Goal: Information Seeking & Learning: Learn about a topic

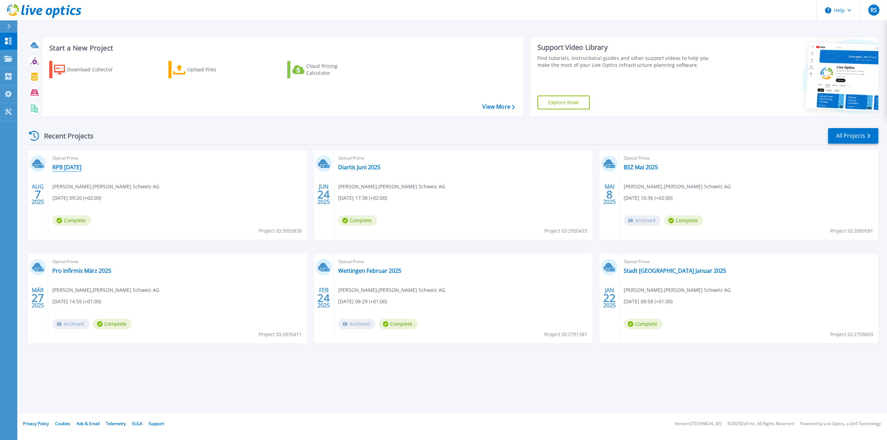
click at [81, 169] on link "RPB [DATE]" at bounding box center [66, 167] width 29 height 7
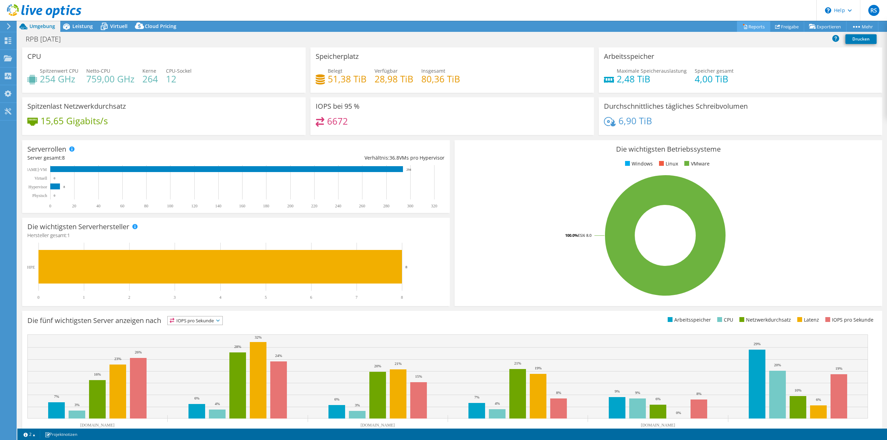
click at [750, 27] on link "Reports" at bounding box center [753, 26] width 33 height 11
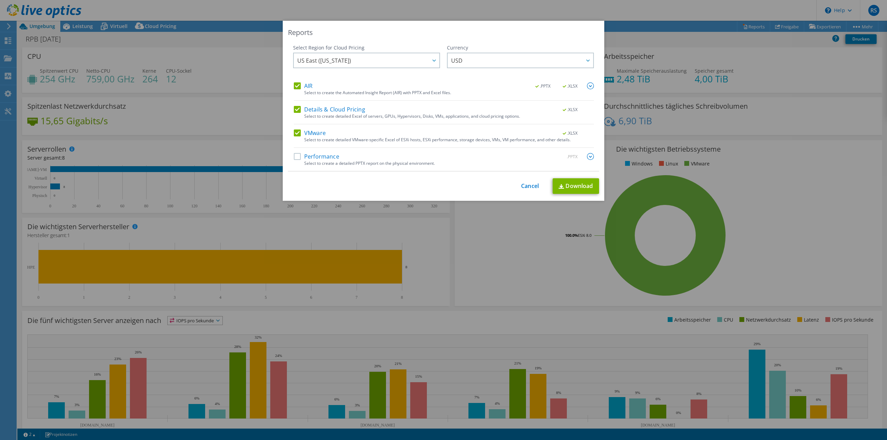
drag, startPoint x: 413, startPoint y: 26, endPoint x: 414, endPoint y: 44, distance: 18.0
click at [414, 44] on div "Reports Select Region for Cloud Pricing Asia Pacific ([GEOGRAPHIC_DATA]) [GEOGR…" at bounding box center [443, 111] width 321 height 180
drag, startPoint x: 298, startPoint y: 110, endPoint x: 298, endPoint y: 105, distance: 5.5
click at [298, 109] on label "Details & Cloud Pricing" at bounding box center [329, 109] width 71 height 7
click at [0, 0] on input "Details & Cloud Pricing" at bounding box center [0, 0] width 0 height 0
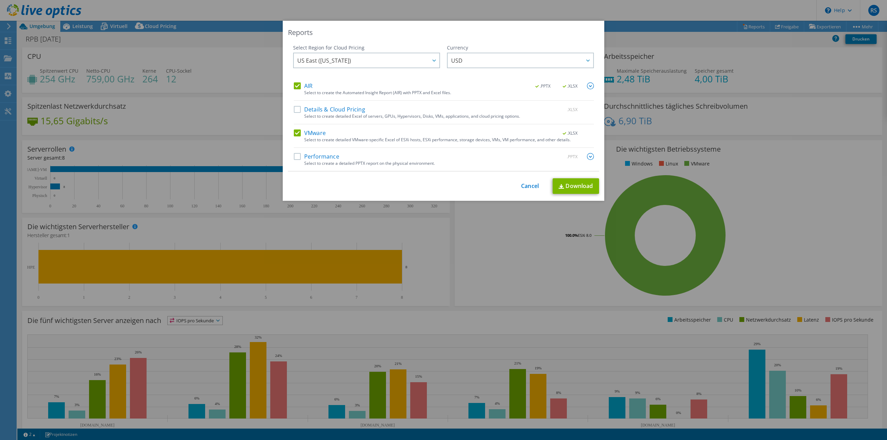
click at [298, 87] on label "AIR" at bounding box center [303, 85] width 19 height 7
click at [0, 0] on input "AIR" at bounding box center [0, 0] width 0 height 0
click at [572, 191] on link "Download" at bounding box center [576, 186] width 46 height 16
click at [524, 183] on link "Cancel" at bounding box center [530, 186] width 18 height 7
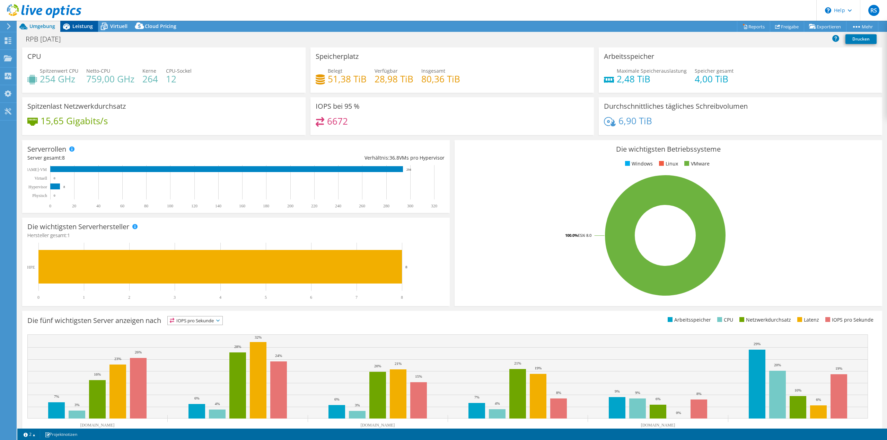
click at [87, 28] on span "Leistung" at bounding box center [82, 26] width 20 height 7
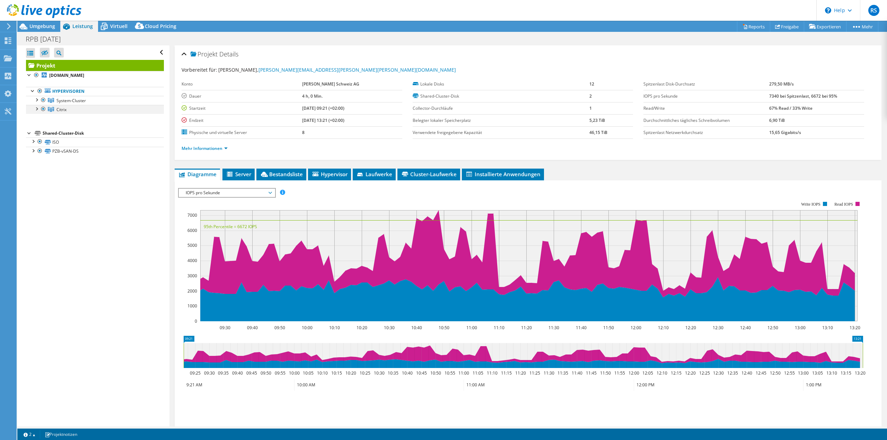
click at [36, 111] on div at bounding box center [36, 108] width 7 height 7
click at [37, 101] on div at bounding box center [36, 99] width 7 height 7
click at [42, 145] on div at bounding box center [43, 145] width 7 height 8
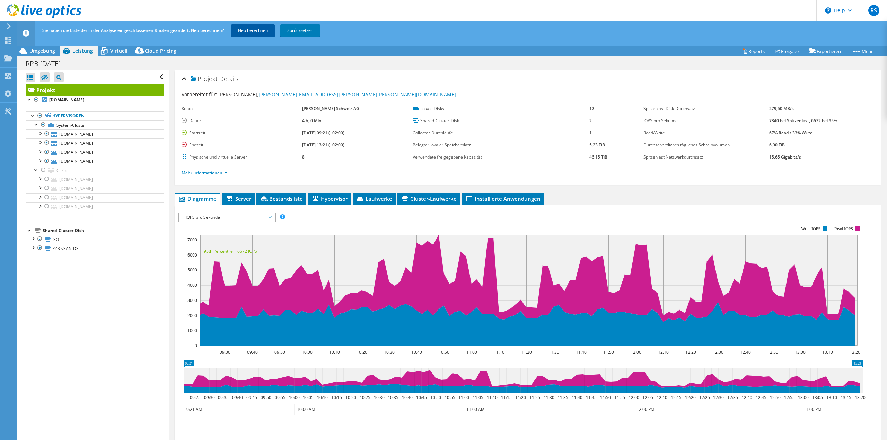
click at [259, 33] on link "Neu berechnen" at bounding box center [253, 30] width 44 height 12
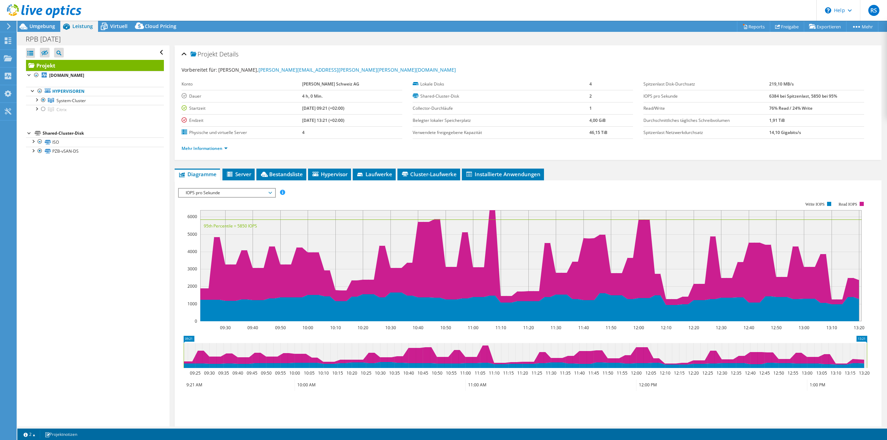
click at [275, 195] on span "IOPS pro Sekunde" at bounding box center [227, 193] width 96 height 8
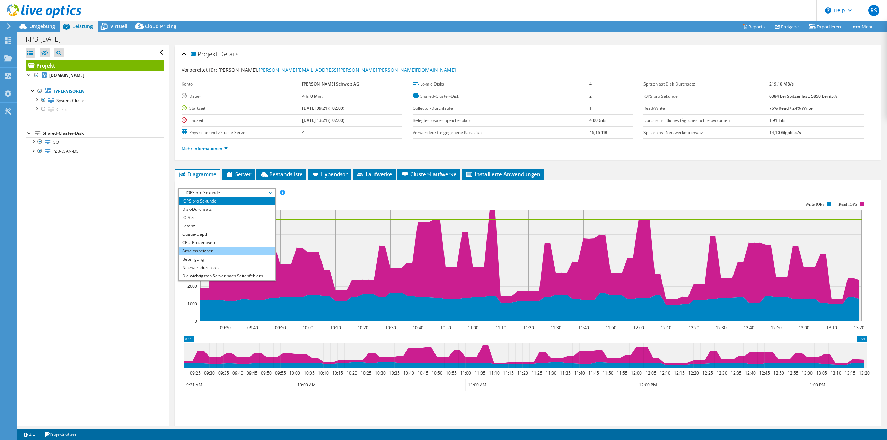
click at [225, 249] on li "Arbeitsspeicher" at bounding box center [227, 251] width 96 height 8
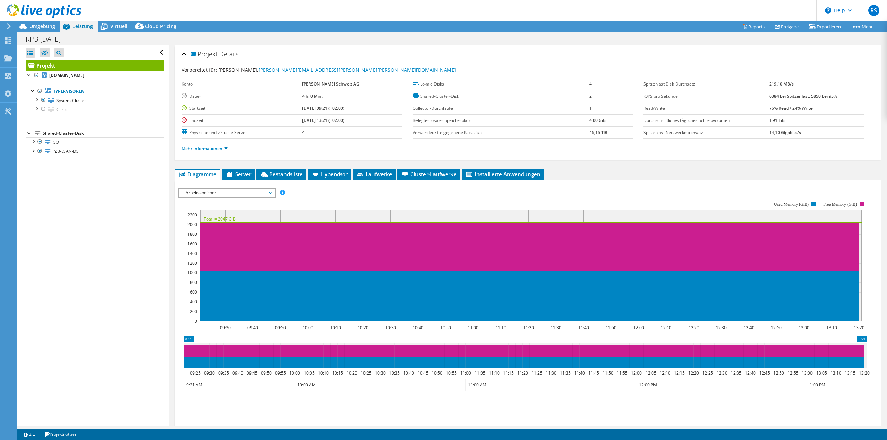
click at [249, 194] on span "Arbeitsspeicher" at bounding box center [226, 193] width 89 height 8
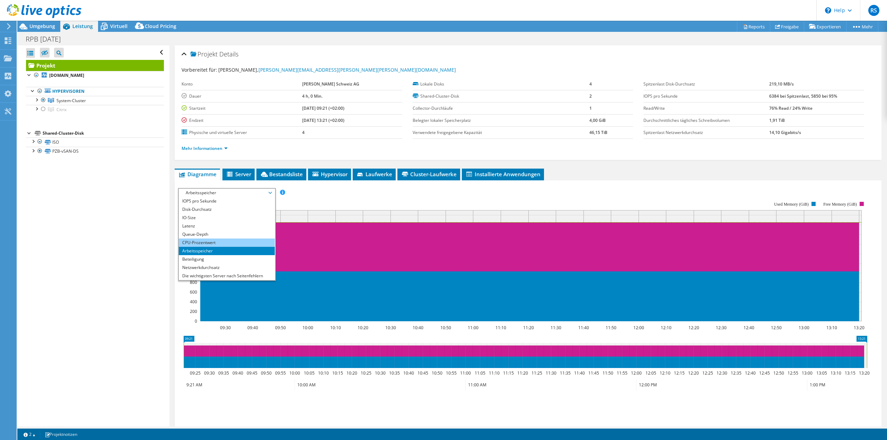
click at [217, 245] on li "CPU-Prozentwert" at bounding box center [227, 243] width 96 height 8
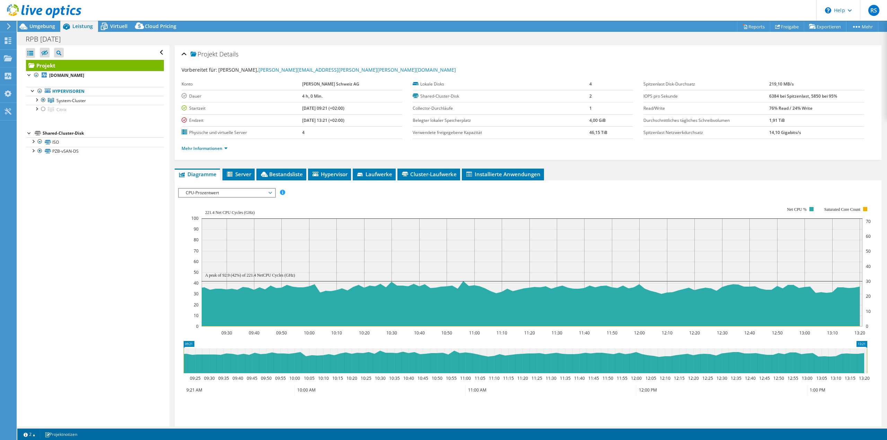
click at [271, 193] on span "CPU-Prozentwert" at bounding box center [226, 193] width 89 height 8
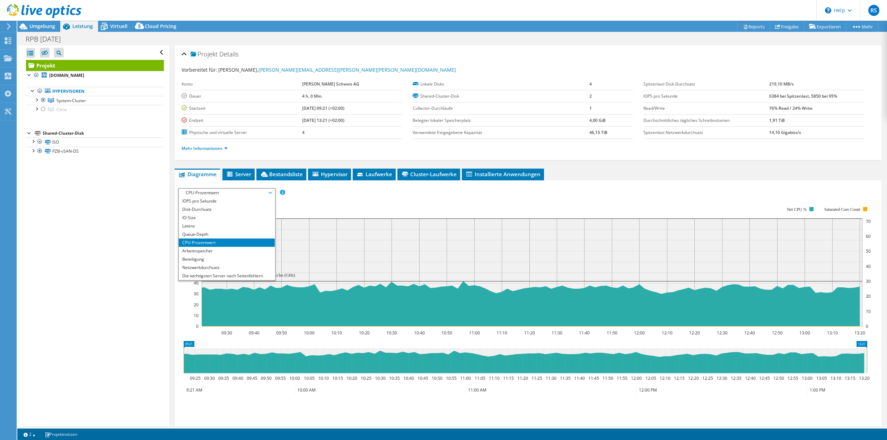
click at [205, 192] on span "CPU-Prozentwert" at bounding box center [226, 193] width 89 height 8
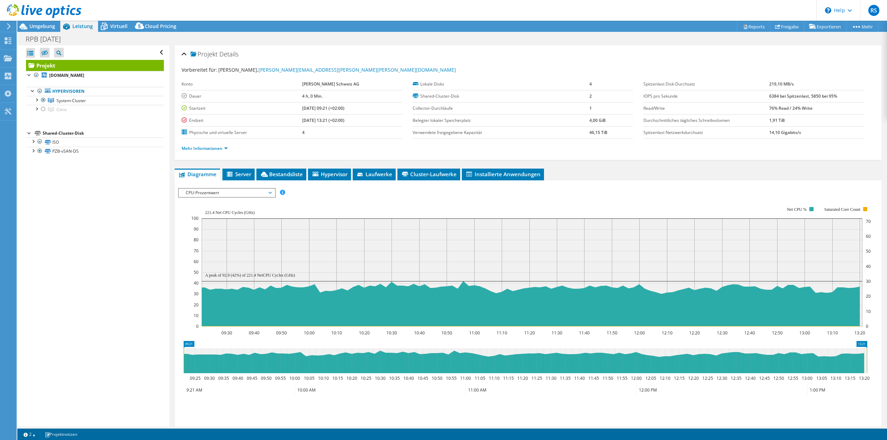
click at [271, 193] on span "CPU-Prozentwert" at bounding box center [226, 193] width 89 height 8
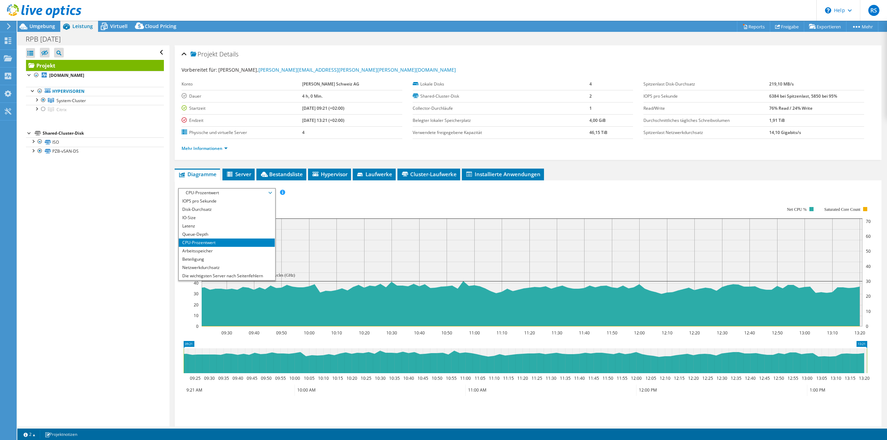
click at [202, 241] on li "CPU-Prozentwert" at bounding box center [227, 243] width 96 height 8
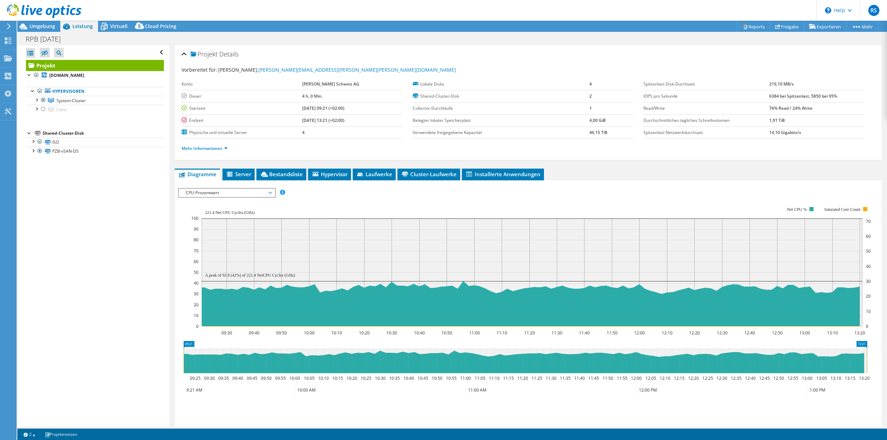
click at [122, 258] on div "Alle öffnen Alle schließen Ausgeschlossene Knoten verbergen Projektbaumfilter" at bounding box center [93, 235] width 152 height 381
click at [225, 192] on span "CPU-Prozentwert" at bounding box center [226, 193] width 89 height 8
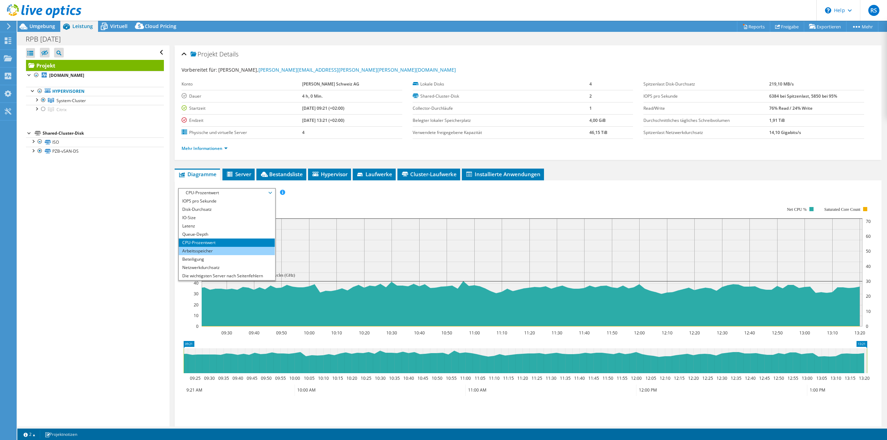
click at [205, 248] on li "Arbeitsspeicher" at bounding box center [227, 251] width 96 height 8
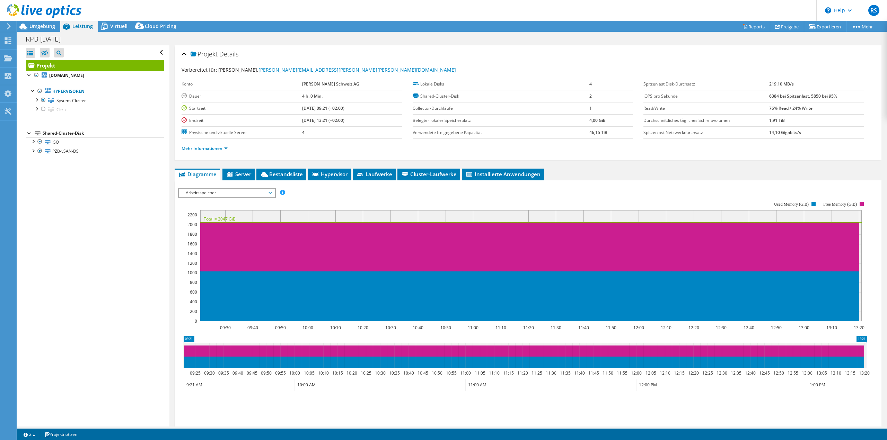
click at [50, 22] on div at bounding box center [40, 11] width 81 height 23
click at [46, 26] on span "Umgebung" at bounding box center [42, 26] width 26 height 7
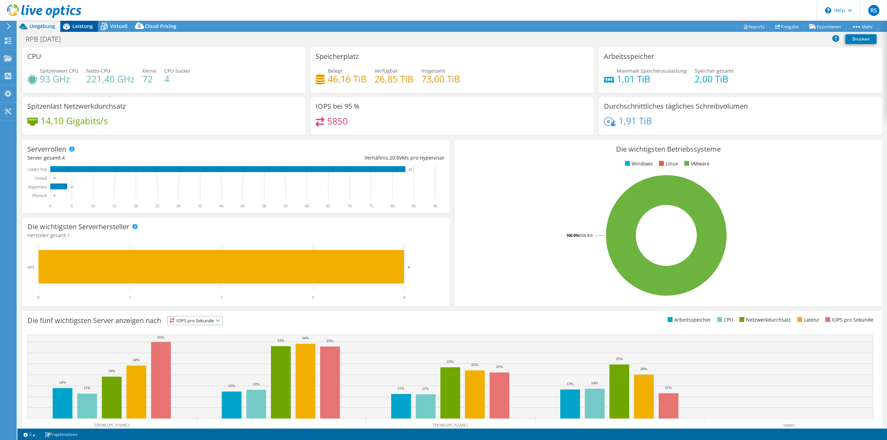
click at [83, 27] on span "Leistung" at bounding box center [82, 26] width 20 height 7
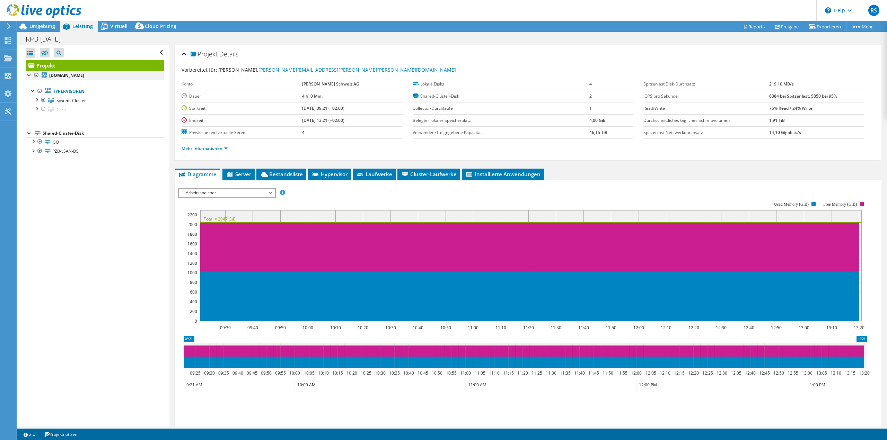
click at [28, 74] on div at bounding box center [29, 74] width 7 height 7
click at [37, 101] on div at bounding box center [36, 99] width 7 height 7
click at [238, 173] on span "Server" at bounding box center [238, 174] width 25 height 7
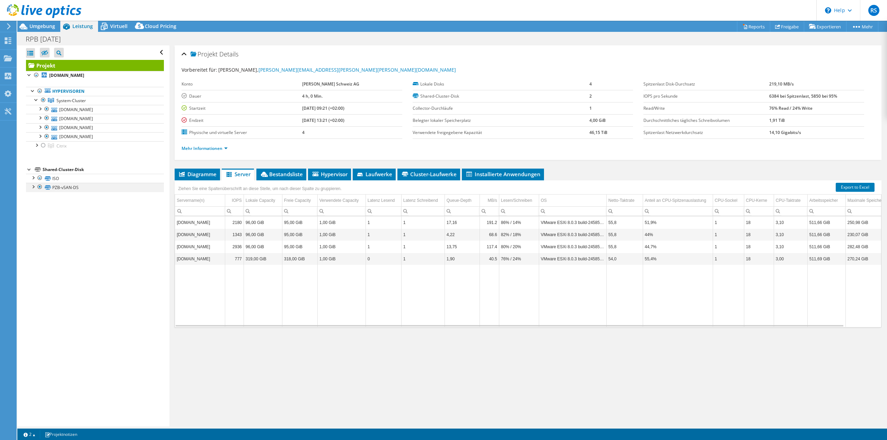
click at [33, 187] on div at bounding box center [32, 186] width 7 height 7
click at [36, 178] on div at bounding box center [32, 177] width 7 height 7
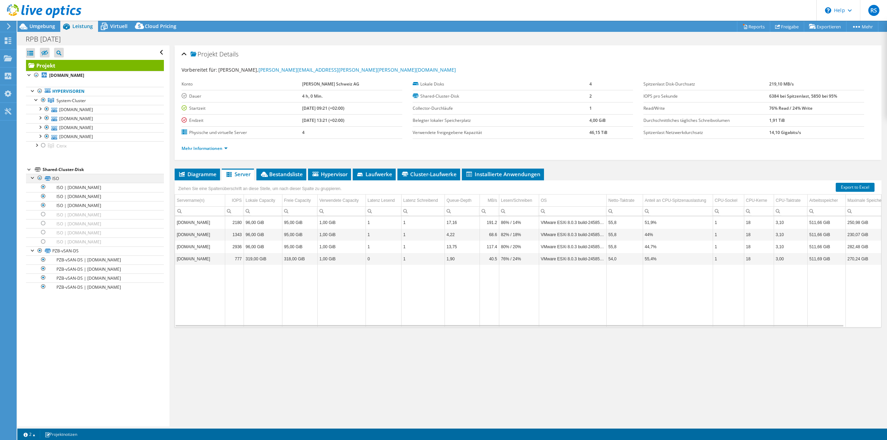
click at [36, 178] on div at bounding box center [32, 177] width 7 height 7
click at [40, 178] on div at bounding box center [39, 178] width 7 height 8
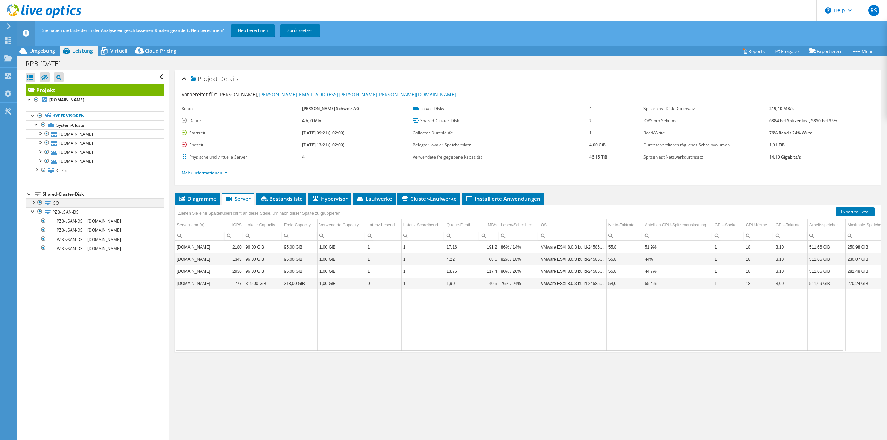
click at [39, 203] on div at bounding box center [39, 202] width 7 height 8
click at [250, 31] on link "Neu berechnen" at bounding box center [253, 30] width 44 height 12
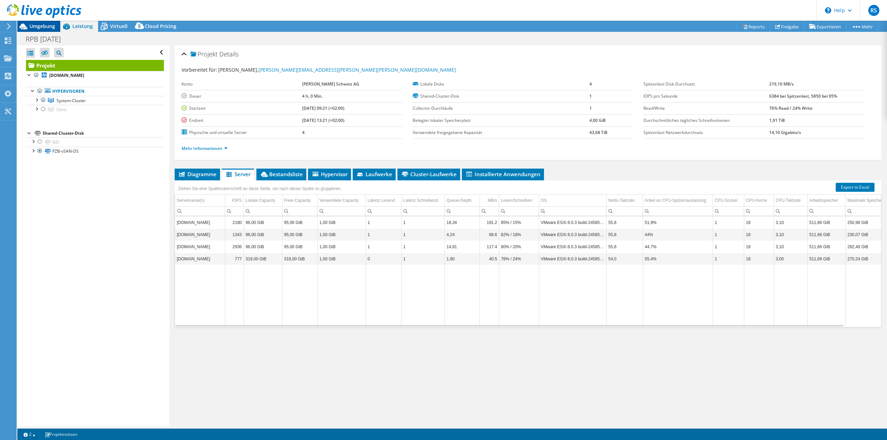
click at [44, 27] on span "Umgebung" at bounding box center [42, 26] width 26 height 7
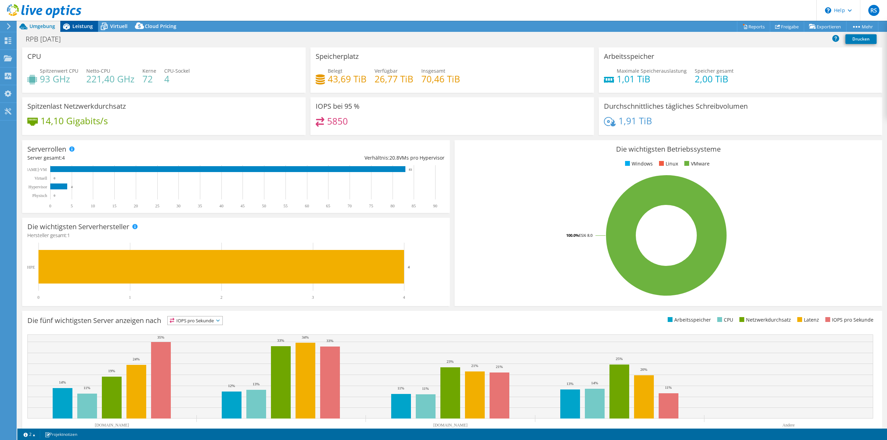
click at [84, 26] on span "Leistung" at bounding box center [82, 26] width 20 height 7
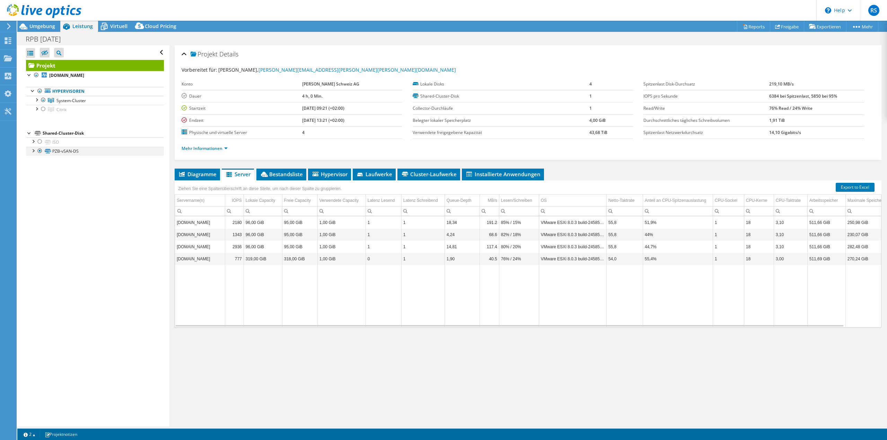
click at [33, 153] on div at bounding box center [32, 150] width 7 height 7
click at [47, 26] on span "Umgebung" at bounding box center [42, 26] width 26 height 7
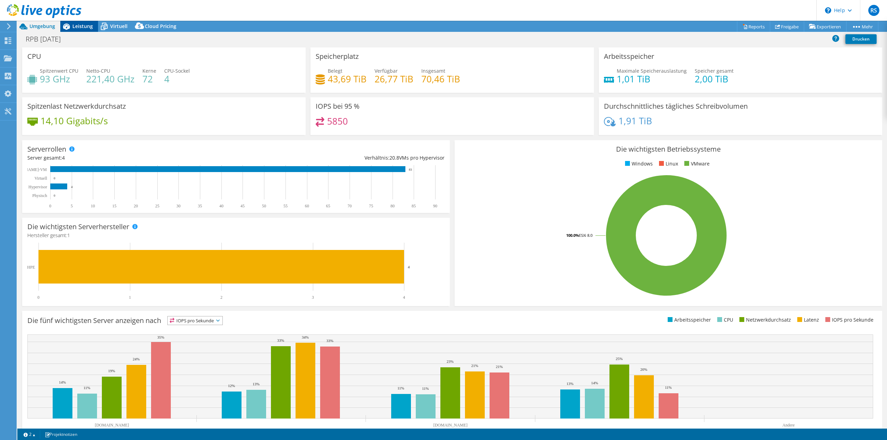
click at [78, 26] on span "Leistung" at bounding box center [82, 26] width 20 height 7
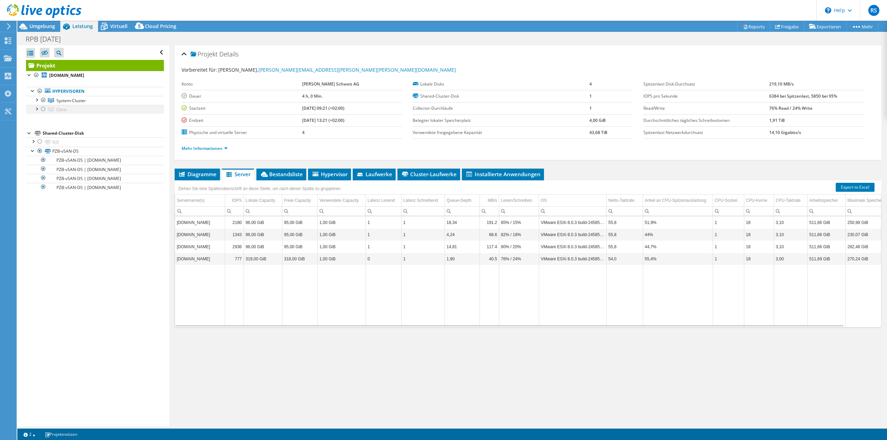
click at [43, 109] on div at bounding box center [43, 109] width 7 height 8
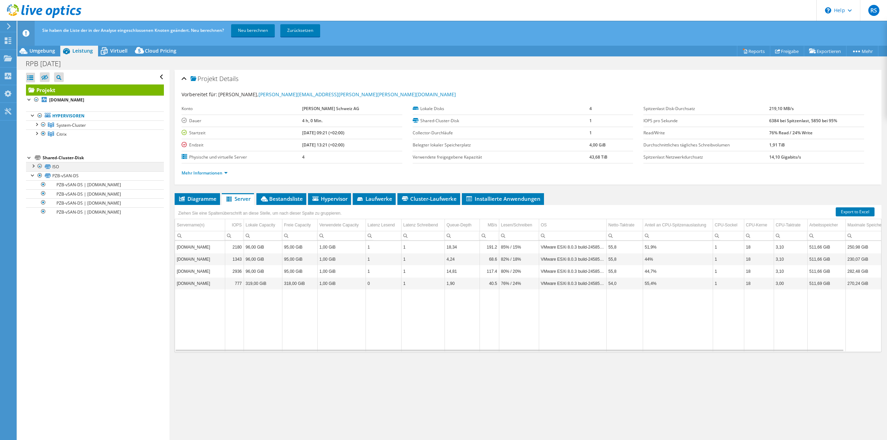
click at [41, 168] on div at bounding box center [39, 166] width 7 height 8
click at [248, 32] on link "Neu berechnen" at bounding box center [253, 30] width 44 height 12
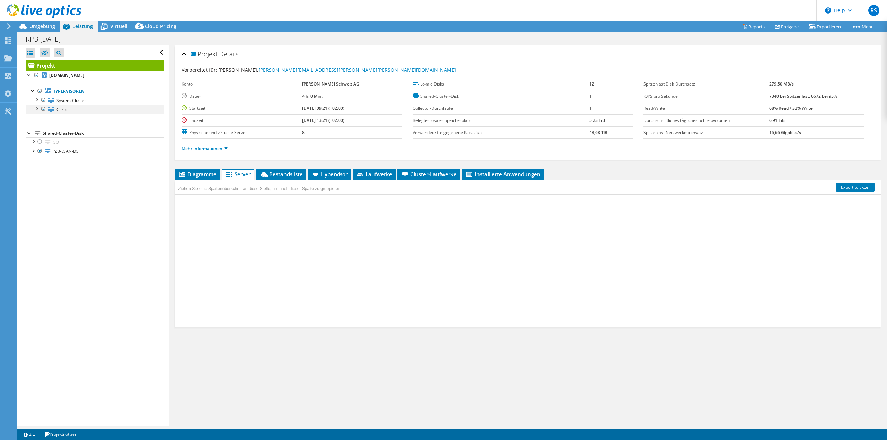
click at [36, 108] on div at bounding box center [36, 108] width 7 height 7
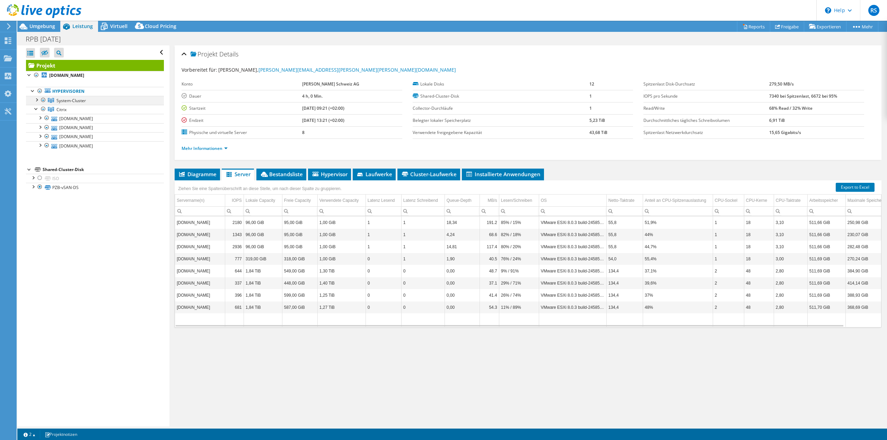
click at [37, 99] on div at bounding box center [36, 99] width 7 height 7
click at [40, 92] on div at bounding box center [39, 91] width 7 height 8
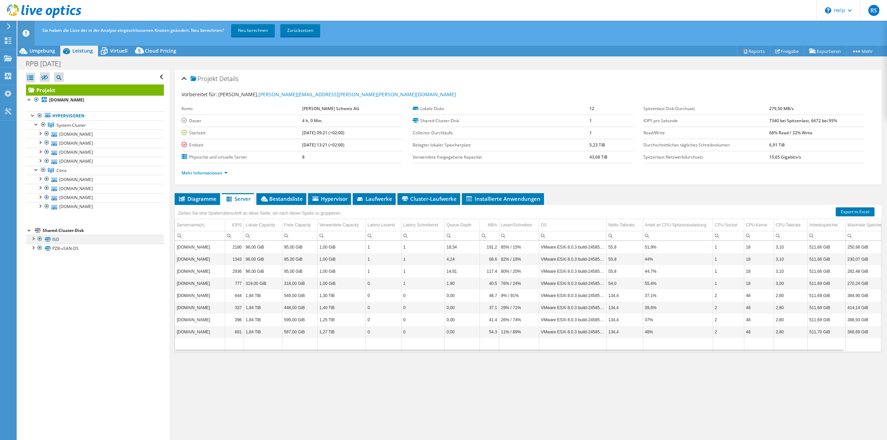
click at [41, 238] on div at bounding box center [39, 239] width 7 height 8
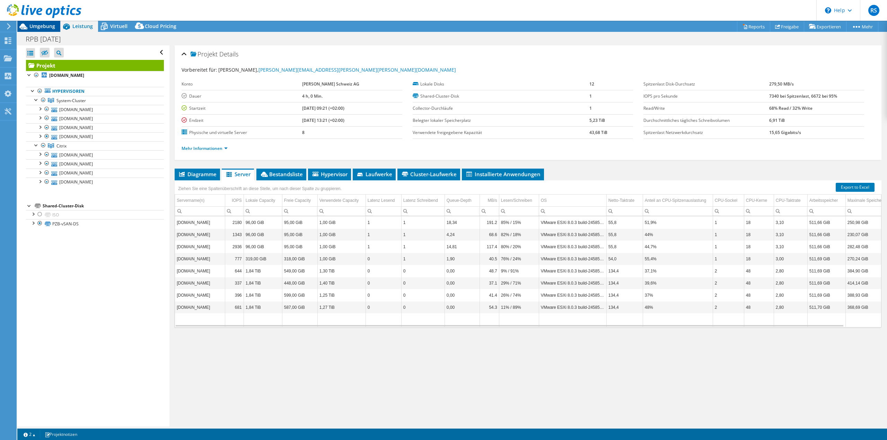
click at [41, 27] on span "Umgebung" at bounding box center [42, 26] width 26 height 7
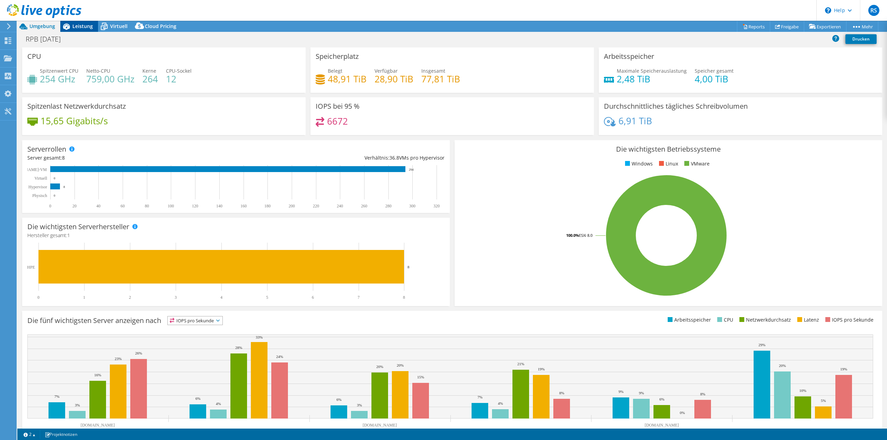
click at [79, 29] on span "Leistung" at bounding box center [82, 26] width 20 height 7
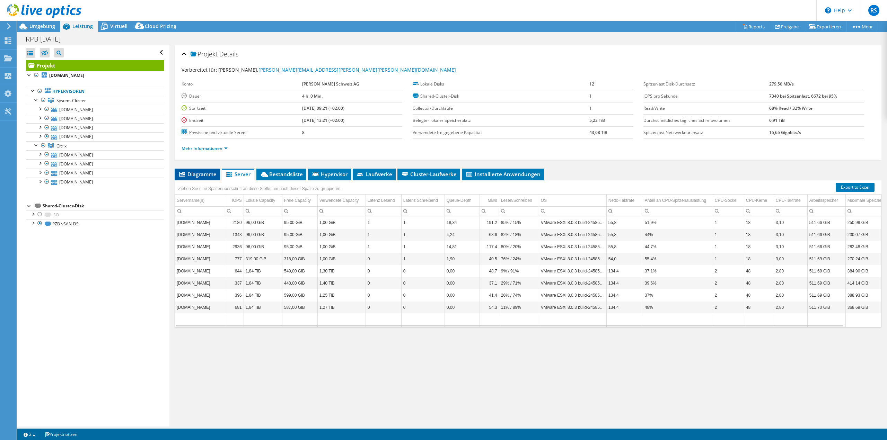
click at [205, 175] on span "Diagramme" at bounding box center [197, 174] width 38 height 7
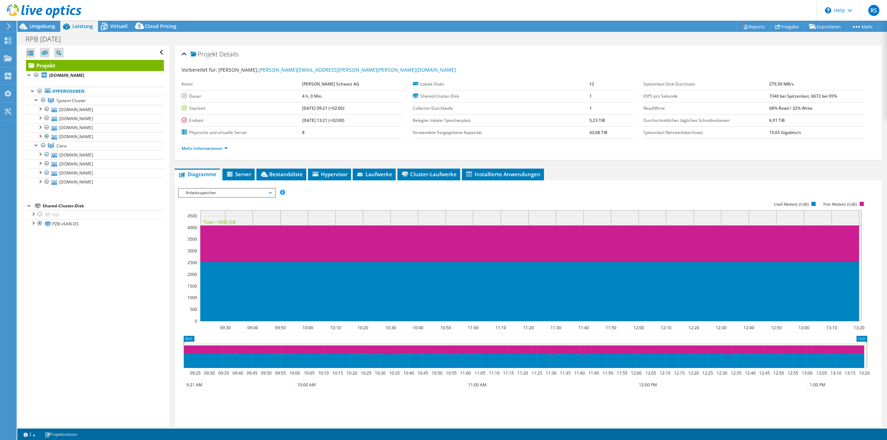
click at [249, 191] on span "Arbeitsspeicher" at bounding box center [226, 193] width 89 height 8
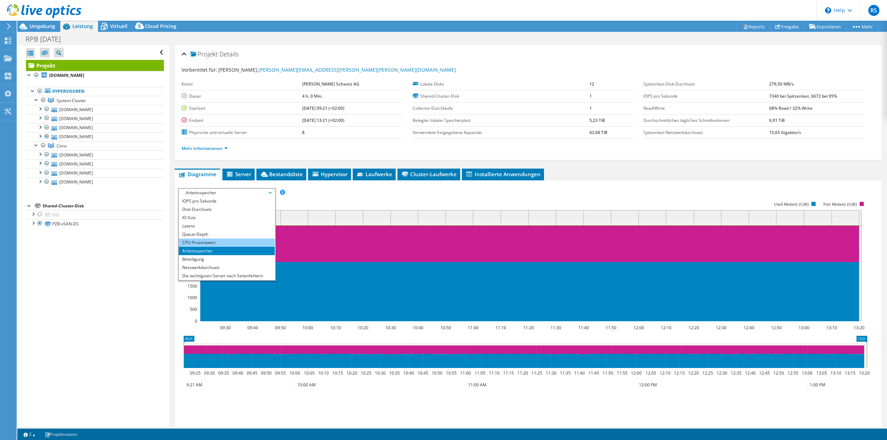
click at [213, 241] on li "CPU-Prozentwert" at bounding box center [227, 243] width 96 height 8
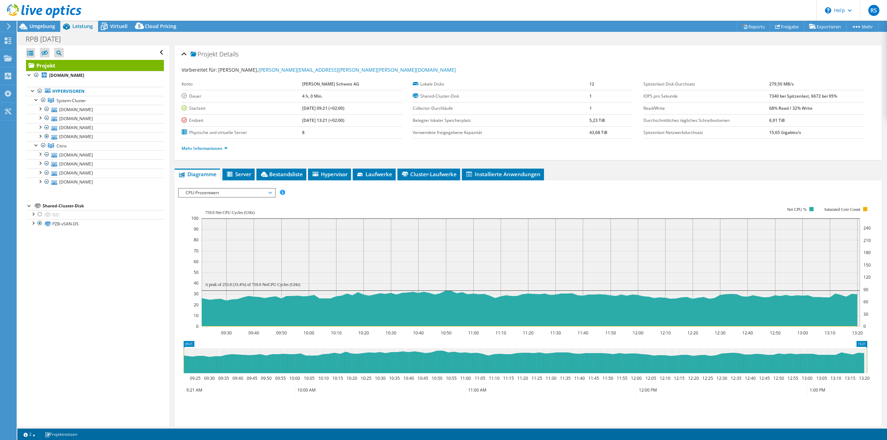
click at [236, 193] on span "CPU-Prozentwert" at bounding box center [226, 193] width 89 height 8
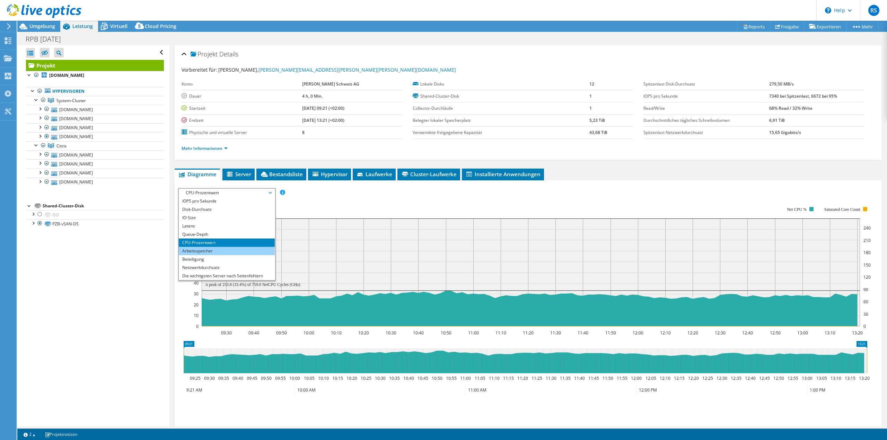
click at [218, 251] on li "Arbeitsspeicher" at bounding box center [227, 251] width 96 height 8
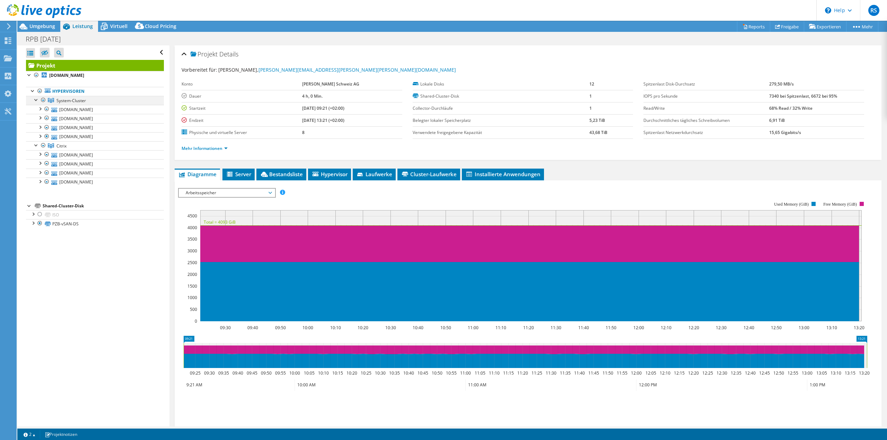
click at [45, 99] on div at bounding box center [43, 100] width 7 height 8
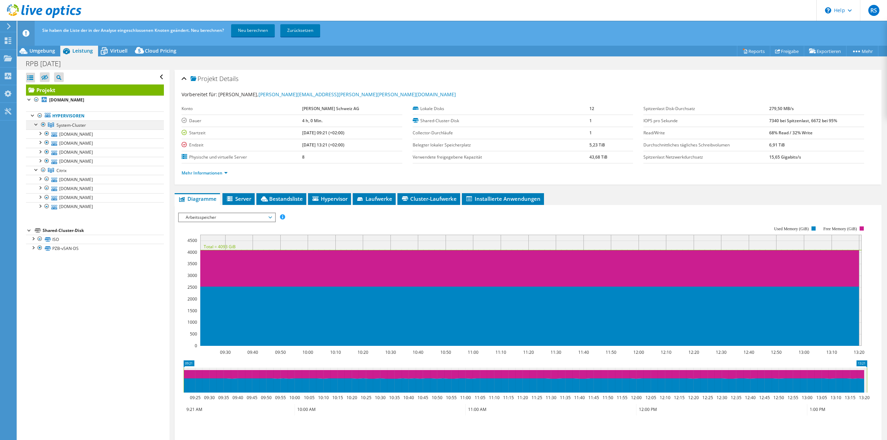
click at [43, 124] on div at bounding box center [43, 125] width 7 height 8
click at [44, 170] on div at bounding box center [43, 170] width 7 height 8
click at [39, 250] on div at bounding box center [39, 248] width 7 height 8
click at [40, 240] on div at bounding box center [39, 239] width 7 height 8
click at [40, 239] on div at bounding box center [39, 239] width 7 height 8
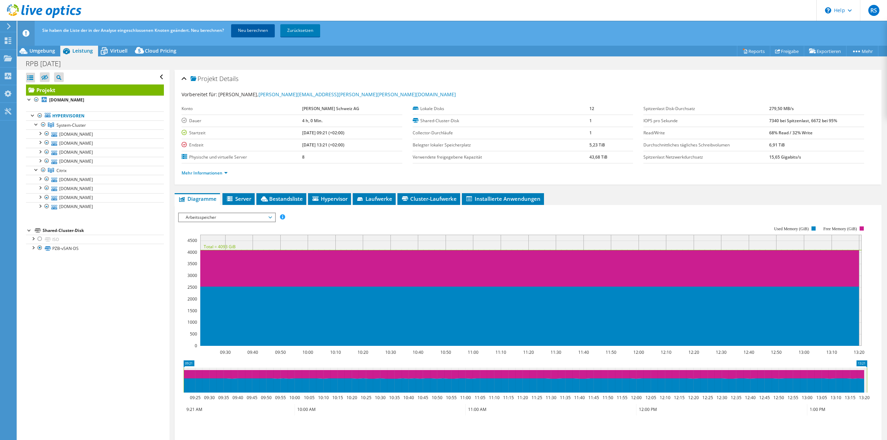
click at [244, 34] on link "Neu berechnen" at bounding box center [253, 30] width 44 height 12
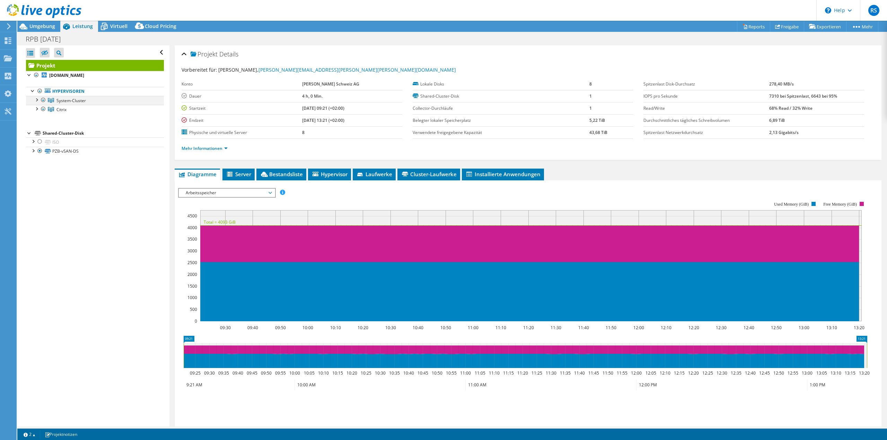
click at [37, 101] on div at bounding box center [36, 99] width 7 height 7
click at [43, 101] on div at bounding box center [43, 100] width 7 height 8
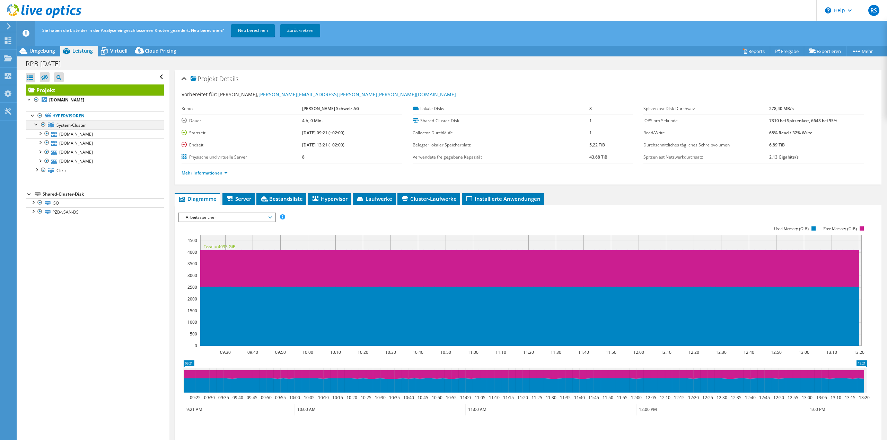
click at [43, 125] on div at bounding box center [43, 125] width 7 height 8
click at [37, 170] on div at bounding box center [36, 169] width 7 height 7
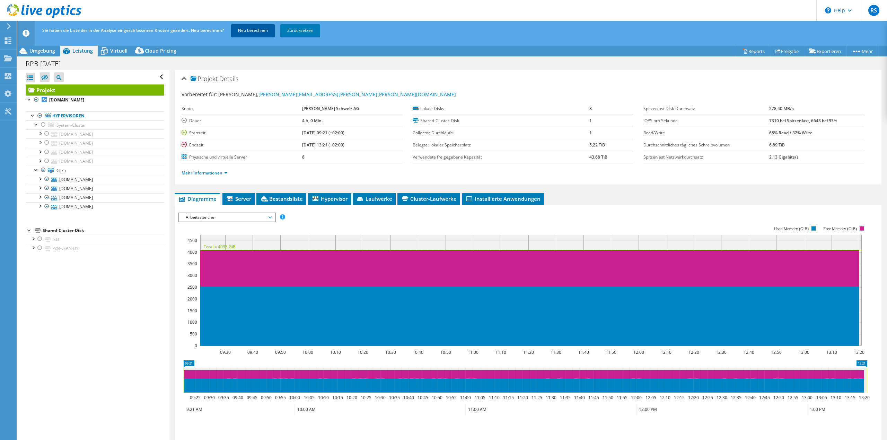
click at [248, 28] on link "Neu berechnen" at bounding box center [253, 30] width 44 height 12
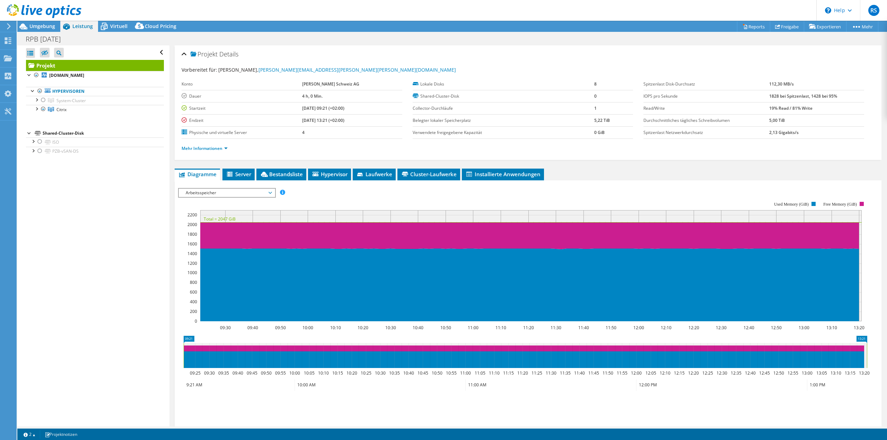
click at [224, 193] on span "Arbeitsspeicher" at bounding box center [226, 193] width 89 height 8
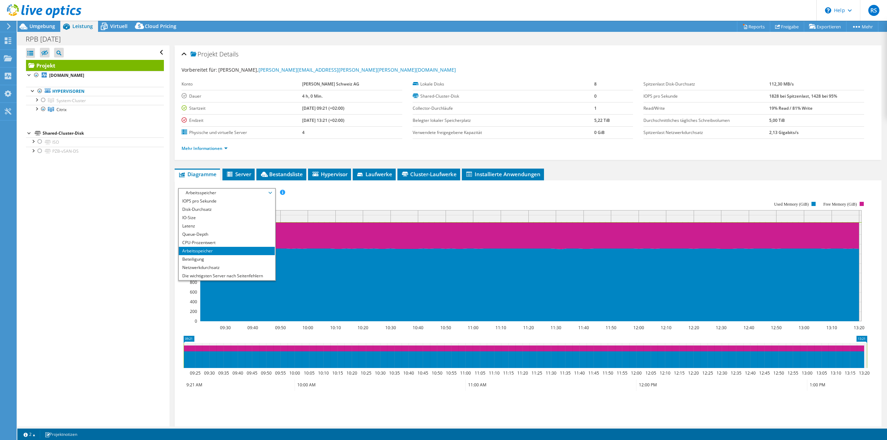
click at [282, 155] on div "Mehr Informationen" at bounding box center [528, 148] width 693 height 19
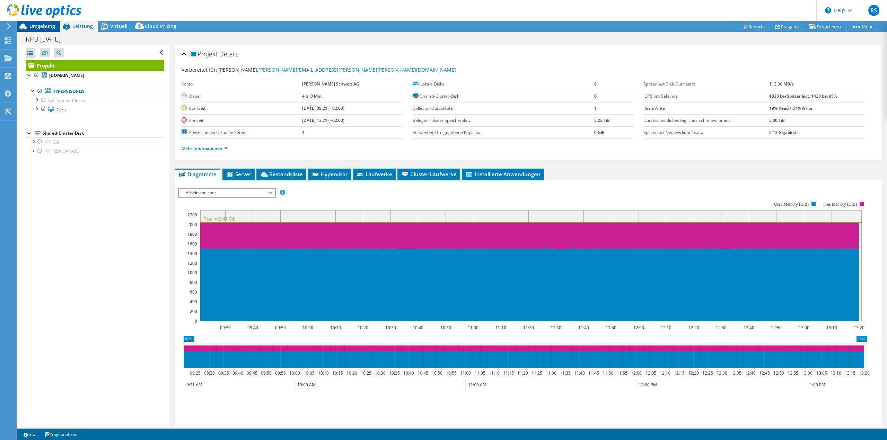
click at [45, 27] on span "Umgebung" at bounding box center [42, 26] width 26 height 7
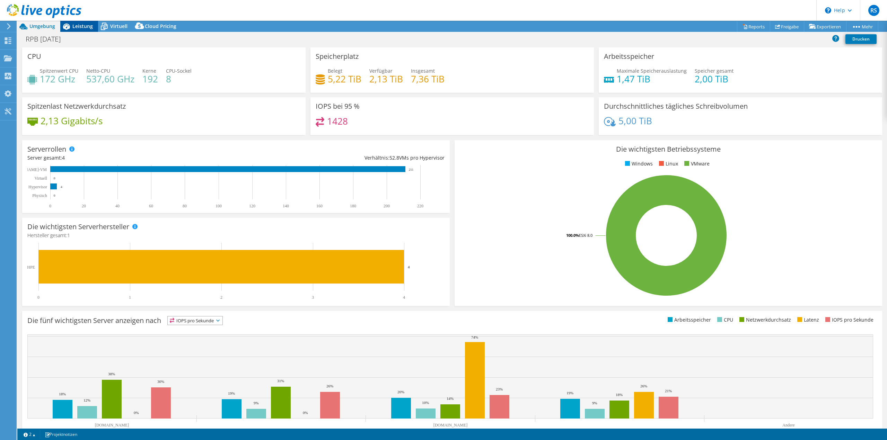
click at [76, 27] on span "Leistung" at bounding box center [82, 26] width 20 height 7
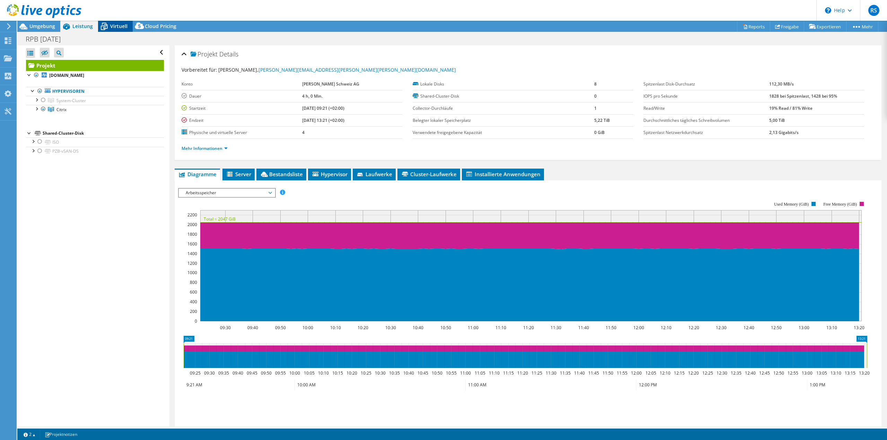
click at [116, 27] on span "Virtuell" at bounding box center [118, 26] width 17 height 7
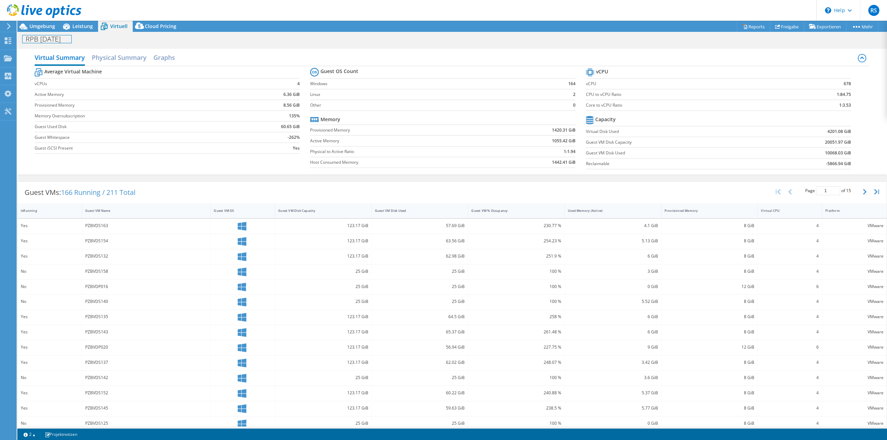
click at [84, 32] on div "RPB [DATE] Drucken" at bounding box center [451, 39] width 869 height 14
click at [83, 27] on span "Leistung" at bounding box center [82, 26] width 20 height 7
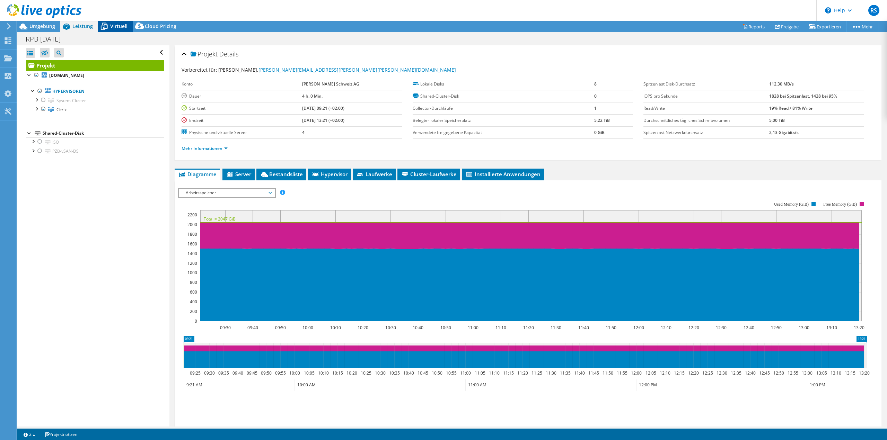
click at [116, 25] on span "Virtuell" at bounding box center [118, 26] width 17 height 7
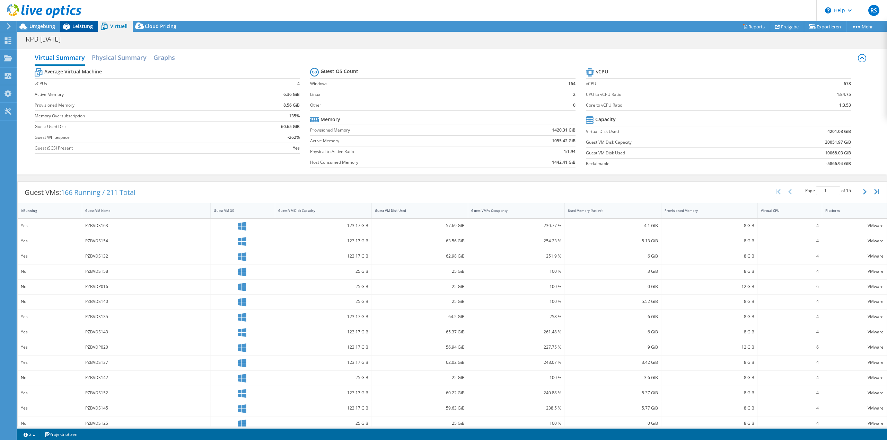
click at [79, 27] on span "Leistung" at bounding box center [82, 26] width 20 height 7
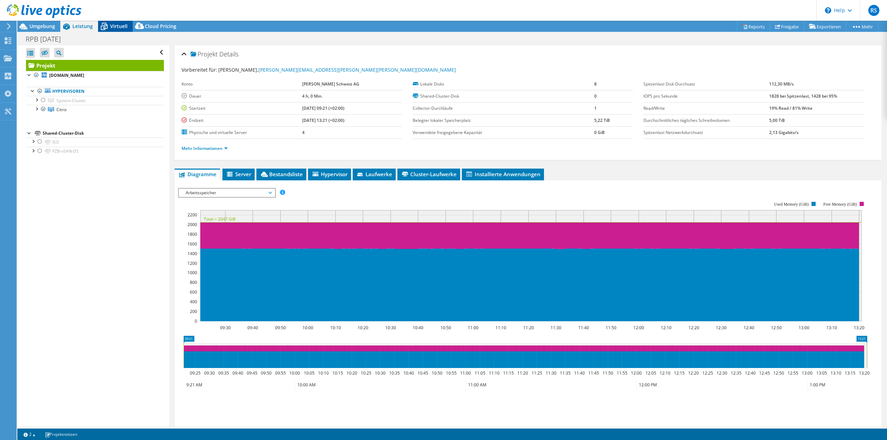
click at [111, 28] on span "Virtuell" at bounding box center [118, 26] width 17 height 7
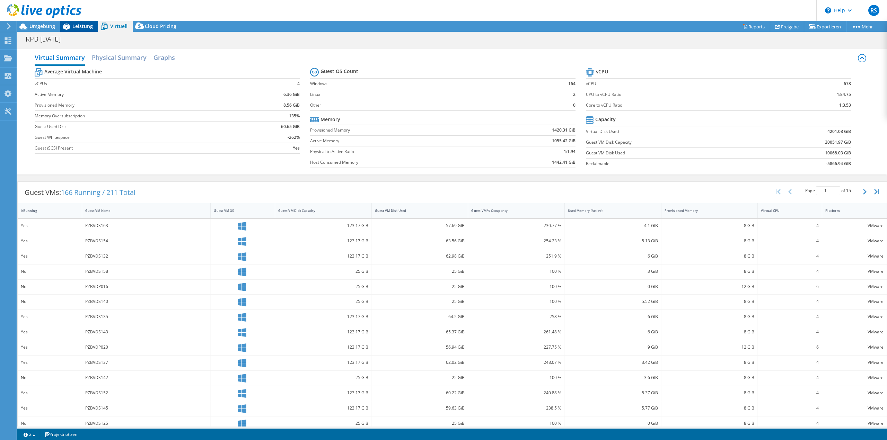
click at [76, 26] on span "Leistung" at bounding box center [82, 26] width 20 height 7
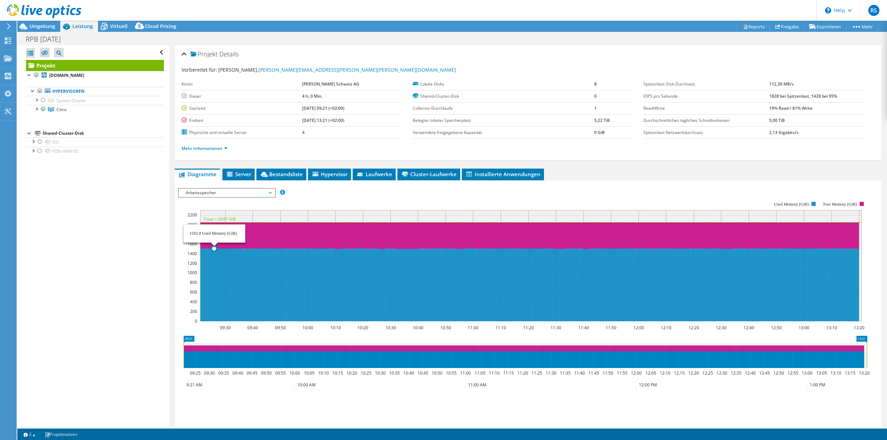
click at [216, 258] on icon at bounding box center [527, 285] width 661 height 73
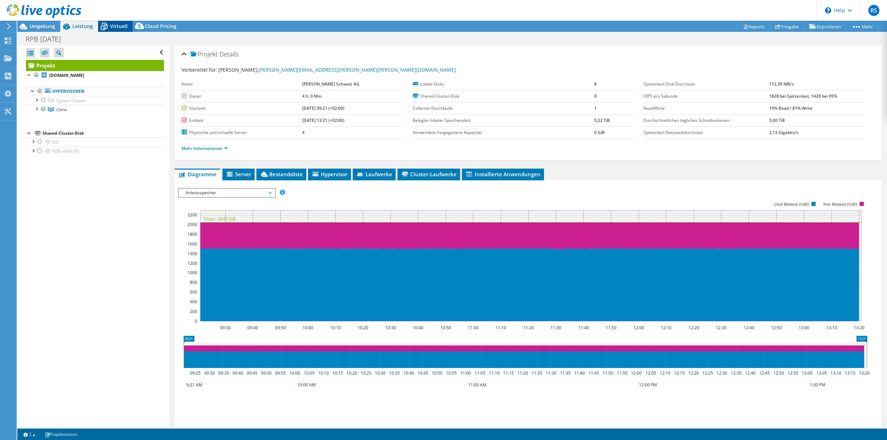
click at [120, 25] on span "Virtuell" at bounding box center [118, 26] width 17 height 7
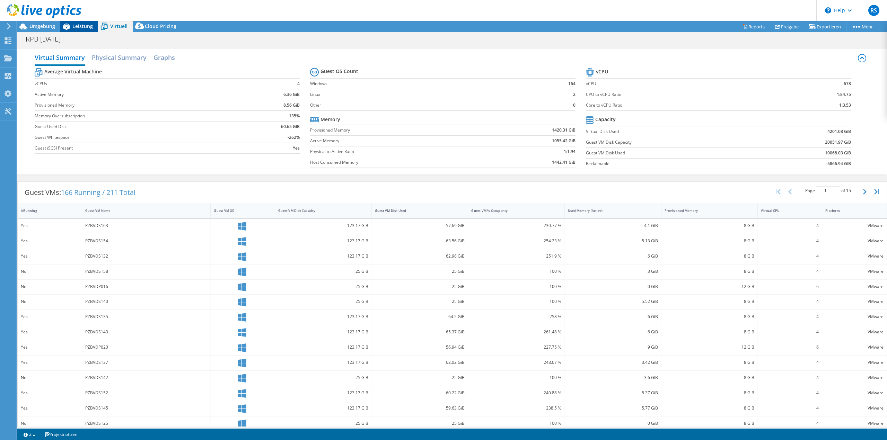
click at [81, 27] on span "Leistung" at bounding box center [82, 26] width 20 height 7
